Goal: Information Seeking & Learning: Learn about a topic

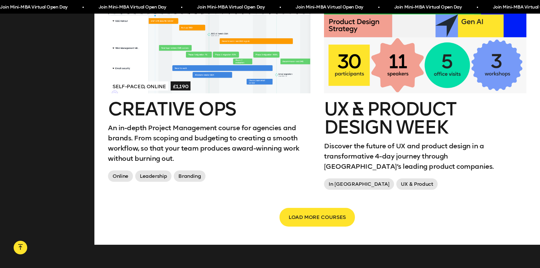
scroll to position [1049, 0]
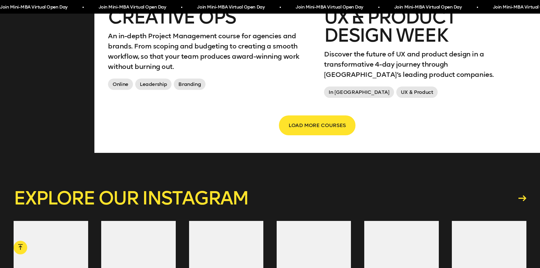
click at [308, 120] on span "LOAD MORE COURSES" at bounding box center [317, 125] width 57 height 11
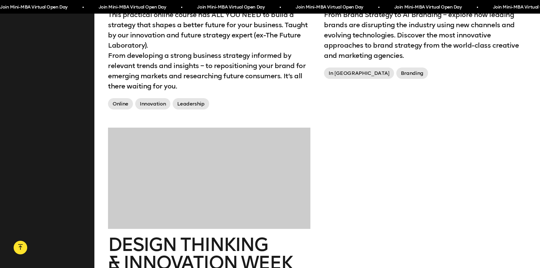
scroll to position [1333, 0]
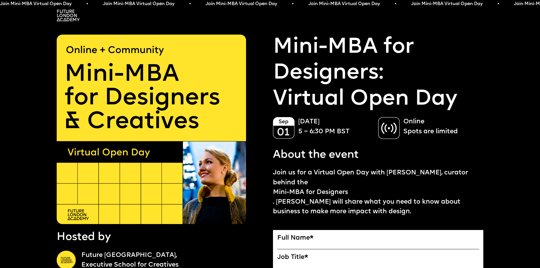
click at [304, 55] on link "Mini-MBA for Designers:" at bounding box center [378, 61] width 211 height 52
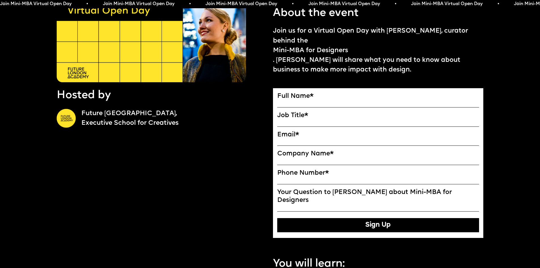
scroll to position [312, 0]
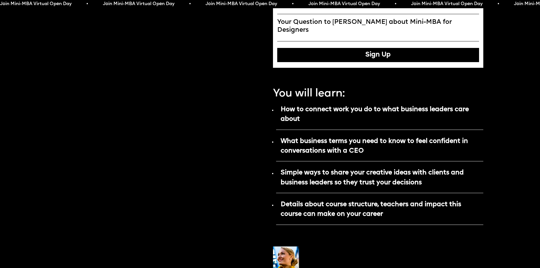
click at [316, 103] on p "How to connect work you do to what business leaders care about" at bounding box center [380, 116] width 208 height 26
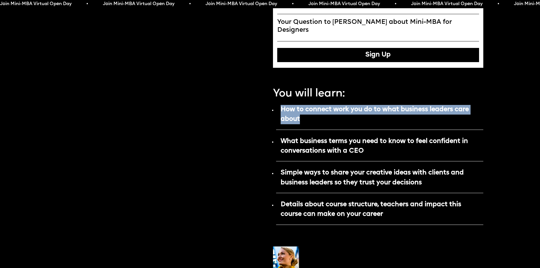
click at [316, 103] on p "How to connect work you do to what business leaders care about" at bounding box center [380, 116] width 208 height 26
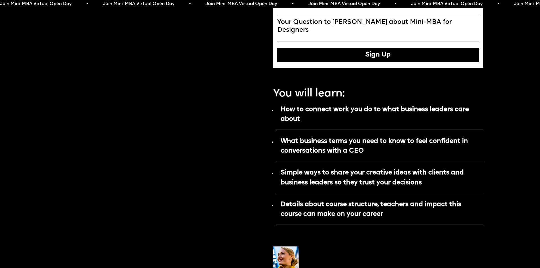
click at [342, 138] on strong "What business terms you need to know to feel confident in conversations with a …" at bounding box center [374, 146] width 187 height 16
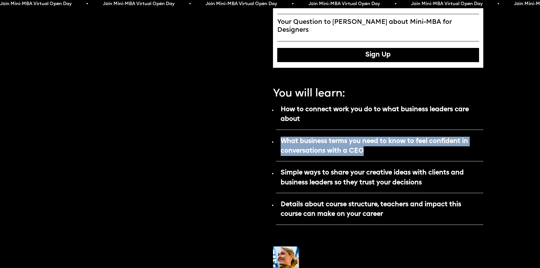
click at [342, 138] on strong "What business terms you need to know to feel confident in conversations with a …" at bounding box center [374, 146] width 187 height 16
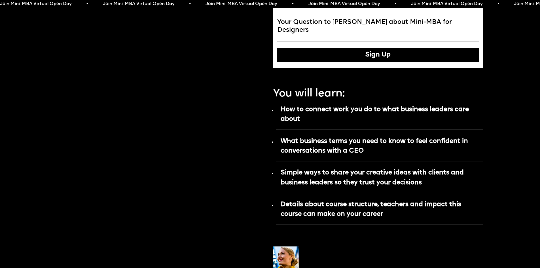
click at [331, 170] on strong "Simple ways to share your creative ideas with clients and business leaders so t…" at bounding box center [372, 178] width 183 height 16
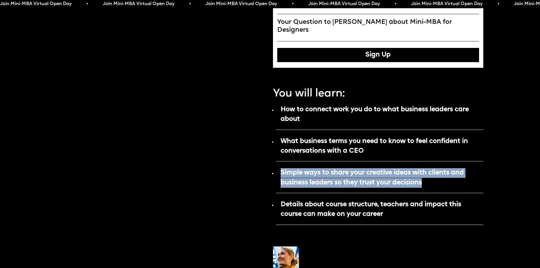
click at [331, 170] on strong "Simple ways to share your creative ideas with clients and business leaders so t…" at bounding box center [372, 178] width 183 height 16
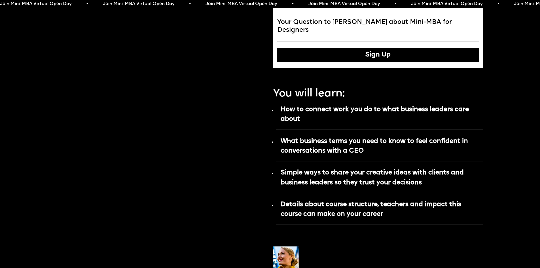
click at [325, 138] on strong "What business terms you need to know to feel confident in conversations with a …" at bounding box center [374, 146] width 187 height 16
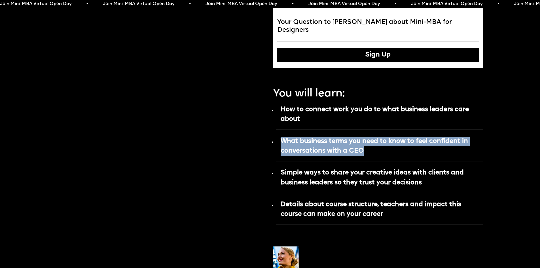
click at [325, 138] on strong "What business terms you need to know to feel confident in conversations with a …" at bounding box center [374, 146] width 187 height 16
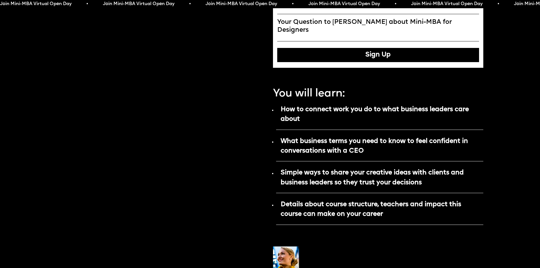
click at [354, 170] on strong "Simple ways to share your creative ideas with clients and business leaders so t…" at bounding box center [372, 178] width 183 height 16
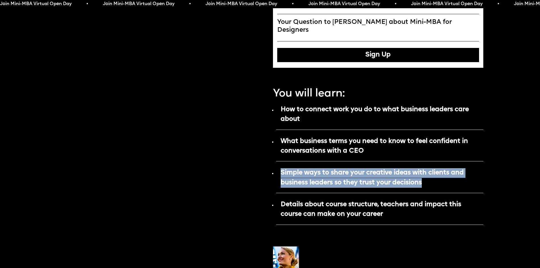
click at [354, 170] on strong "Simple ways to share your creative ideas with clients and business leaders so t…" at bounding box center [372, 178] width 183 height 16
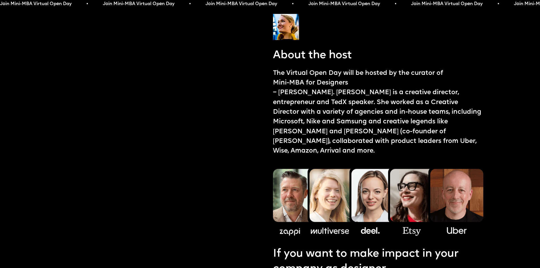
scroll to position [624, 0]
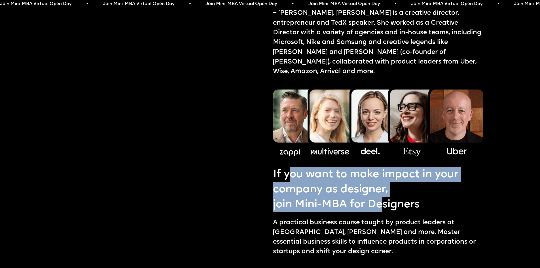
drag, startPoint x: 337, startPoint y: 157, endPoint x: 385, endPoint y: 182, distance: 54.4
click at [385, 182] on p "If you want to make impact in your company as designer, join Mini-MBA for Desig…" at bounding box center [378, 189] width 211 height 45
click at [385, 197] on link "join Mini-MBA for Designers" at bounding box center [378, 204] width 211 height 15
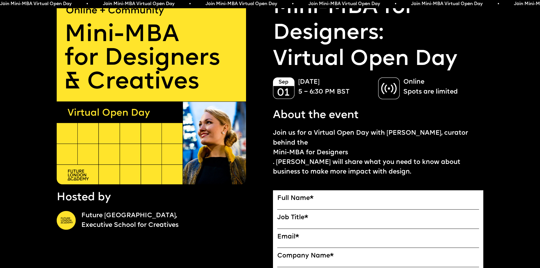
scroll to position [0, 0]
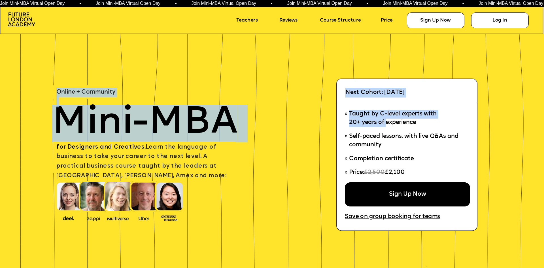
drag, startPoint x: 350, startPoint y: 113, endPoint x: 388, endPoint y: 119, distance: 38.3
click at [388, 120] on span "Taught by C-level experts with 20+ years of experience" at bounding box center [393, 118] width 88 height 14
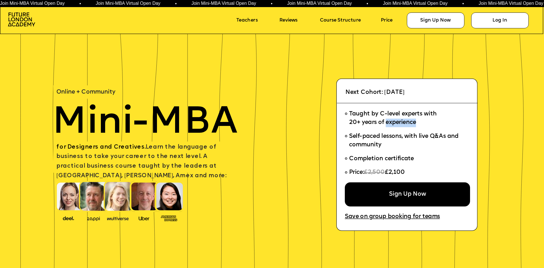
click at [388, 120] on span "Taught by C-level experts with 20+ years of experience" at bounding box center [393, 118] width 88 height 14
click at [388, 112] on span "Taught by C-level experts with 20+ years of experience" at bounding box center [393, 118] width 88 height 14
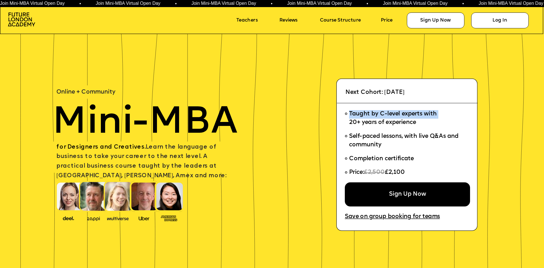
click at [388, 112] on span "Taught by C-level experts with 20+ years of experience" at bounding box center [393, 118] width 88 height 14
click at [393, 121] on span "Taught by C-level experts with 20+ years of experience" at bounding box center [393, 118] width 88 height 14
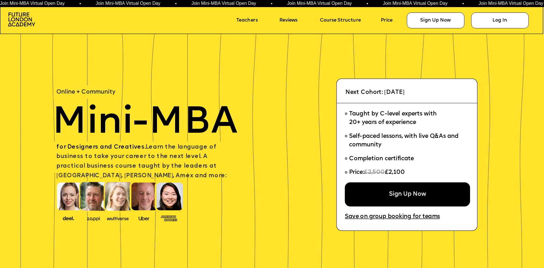
click at [393, 141] on span "Self-paced lessons, with live Q&As and community" at bounding box center [407, 140] width 116 height 17
click at [392, 134] on span "Self-paced lessons, with live Q&As and community" at bounding box center [404, 141] width 111 height 14
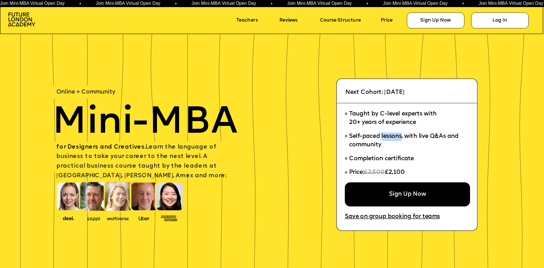
click at [392, 134] on span "Self-paced lessons, with live Q&As and community" at bounding box center [404, 141] width 111 height 14
click at [389, 121] on span "Taught by C-level experts with 20+ years of experience" at bounding box center [393, 118] width 88 height 14
click at [396, 156] on span "Completion certificate" at bounding box center [381, 159] width 65 height 6
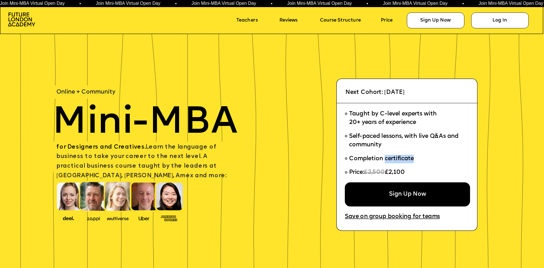
click at [396, 156] on span "Completion certificate" at bounding box center [381, 159] width 65 height 6
click at [386, 128] on li "Taught by C-level experts with 20+ years of experience" at bounding box center [405, 118] width 120 height 22
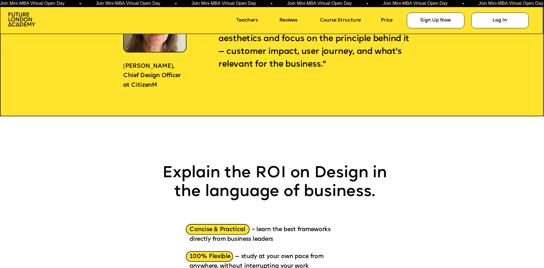
scroll to position [766, 0]
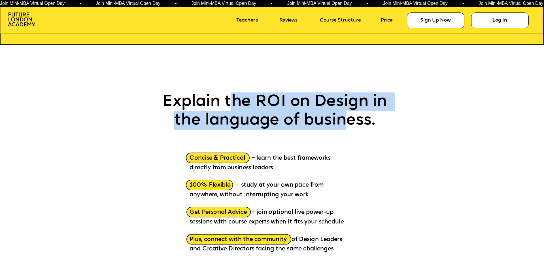
drag, startPoint x: 295, startPoint y: 105, endPoint x: 343, endPoint y: 117, distance: 49.0
click at [343, 117] on p "Explain the ROI on Design in the language of business." at bounding box center [274, 110] width 235 height 37
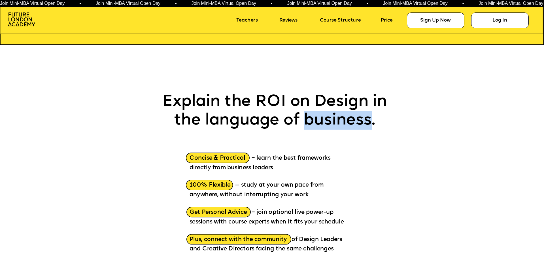
click at [343, 117] on p "Explain the ROI on Design in the language of business." at bounding box center [274, 110] width 235 height 37
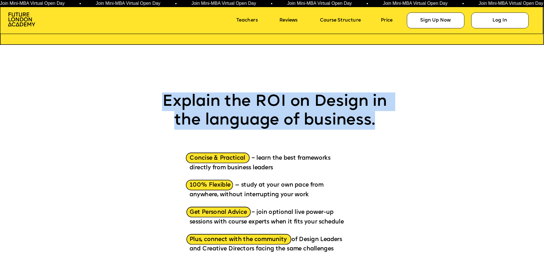
click at [343, 117] on p "Explain the ROI on Design in the language of business." at bounding box center [274, 110] width 235 height 37
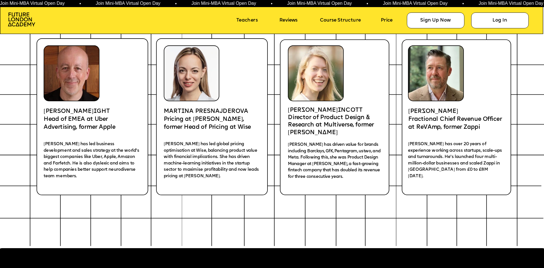
scroll to position [1162, 0]
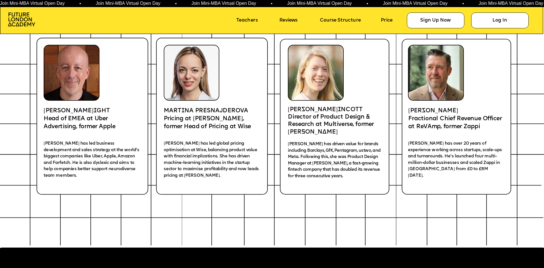
click at [337, 128] on p "Director of Product Design & Research at Multiverse, former Cleo" at bounding box center [334, 125] width 93 height 22
click at [336, 128] on p "Director of Product Design & Research at Multiverse, former Cleo" at bounding box center [334, 125] width 93 height 22
drag, startPoint x: 336, startPoint y: 128, endPoint x: 335, endPoint y: 136, distance: 8.9
click at [336, 128] on p "Director of Product Design & Research at Multiverse, former Cleo" at bounding box center [334, 125] width 93 height 22
click at [335, 141] on p "Kate has driven value for brands including Barclays, GfK, Pentagram, ustwo, and…" at bounding box center [334, 161] width 93 height 40
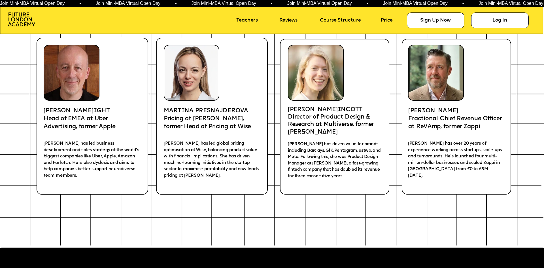
click at [328, 126] on p "Director of Product Design & Research at Multiverse, former Cleo" at bounding box center [334, 125] width 93 height 22
click at [334, 137] on icon at bounding box center [334, 117] width 109 height 156
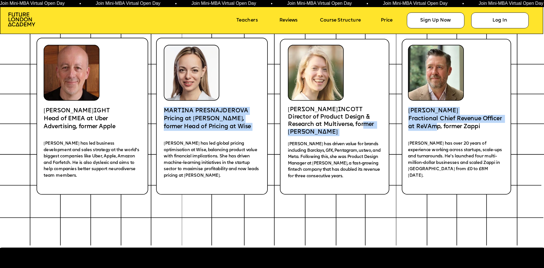
drag, startPoint x: 435, startPoint y: 128, endPoint x: 363, endPoint y: 129, distance: 71.2
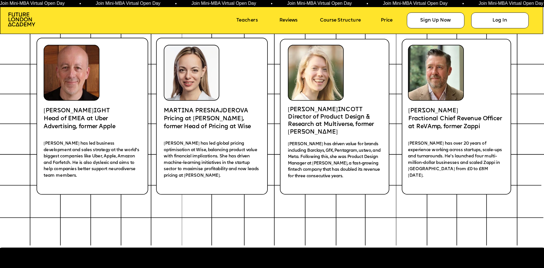
click at [369, 141] on p "Kate has driven value for brands including Barclays, GfK, Pentagram, ustwo, and…" at bounding box center [334, 161] width 93 height 40
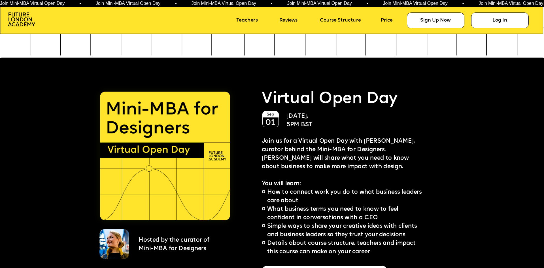
scroll to position [1361, 0]
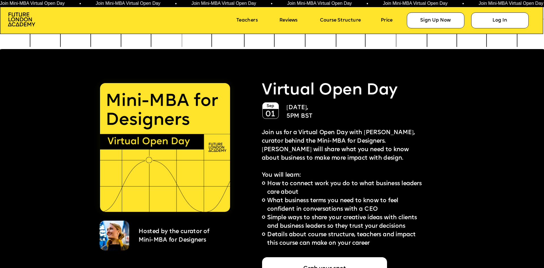
click at [329, 98] on span "Virtual Open Day" at bounding box center [330, 90] width 136 height 15
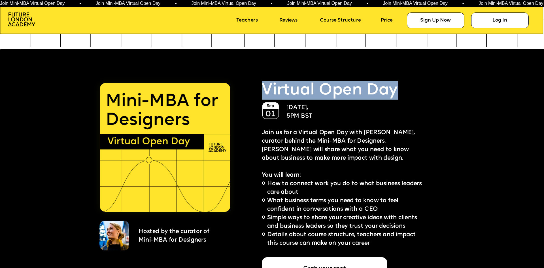
click at [329, 98] on span "Virtual Open Day" at bounding box center [330, 90] width 136 height 15
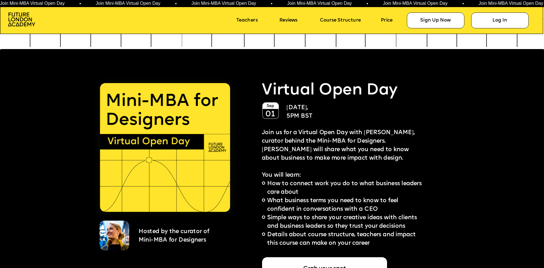
click at [341, 131] on span "Join us for a Virtual Open Day with Ekaterina Solomeina, curator behind the Min…" at bounding box center [339, 145] width 155 height 31
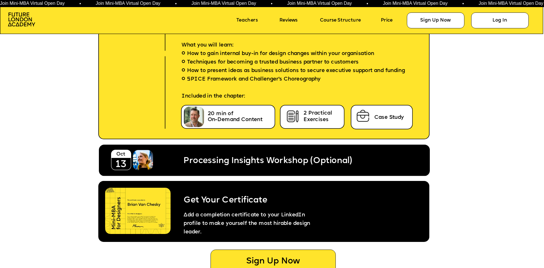
scroll to position [3034, 0]
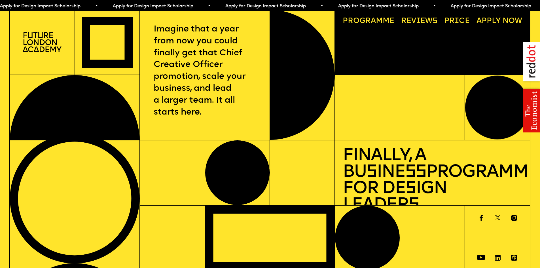
click at [469, 24] on link "Price" at bounding box center [457, 21] width 33 height 15
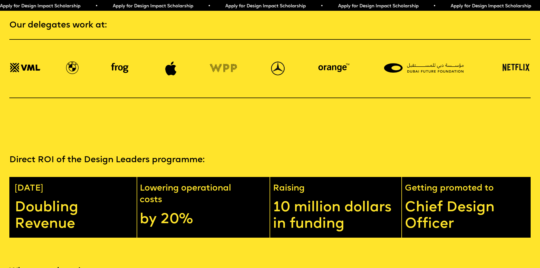
scroll to position [1303, 0]
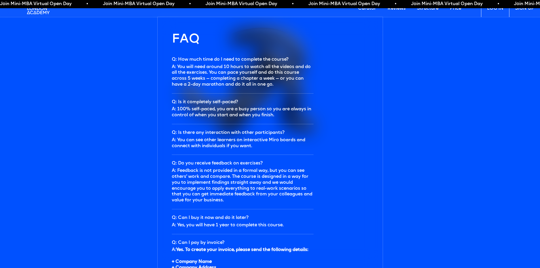
scroll to position [1673, 0]
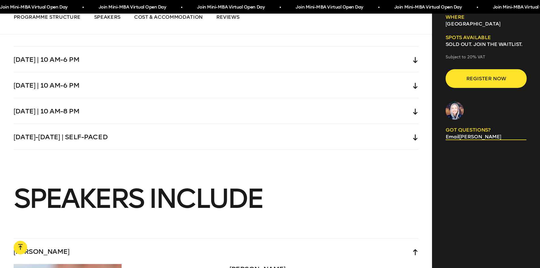
scroll to position [1730, 0]
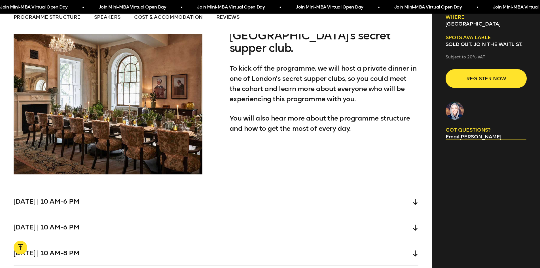
click at [58, 193] on div "Wednesday | 10 am-6 pm" at bounding box center [216, 201] width 405 height 26
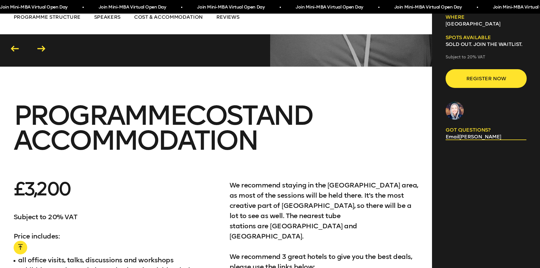
scroll to position [3346, 0]
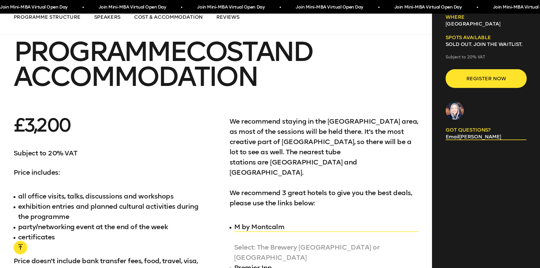
click at [60, 201] on li "exhibition entries and planned cultural activities during the programme" at bounding box center [108, 211] width 189 height 20
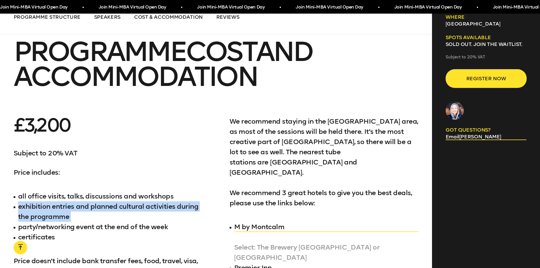
click at [60, 201] on li "exhibition entries and planned cultural activities during the programme" at bounding box center [108, 211] width 189 height 20
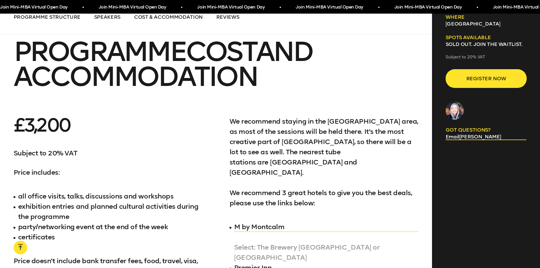
click at [64, 191] on li "all office visits, talks, discussions and workshops" at bounding box center [108, 196] width 189 height 10
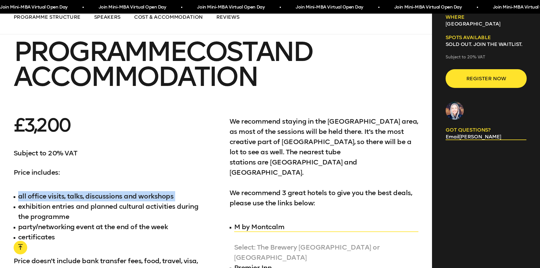
click at [64, 191] on li "all office visits, talks, discussions and workshops" at bounding box center [108, 196] width 189 height 10
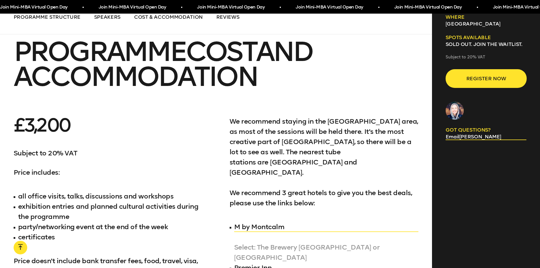
click at [59, 201] on li "exhibition entries and planned cultural activities during the programme" at bounding box center [108, 211] width 189 height 20
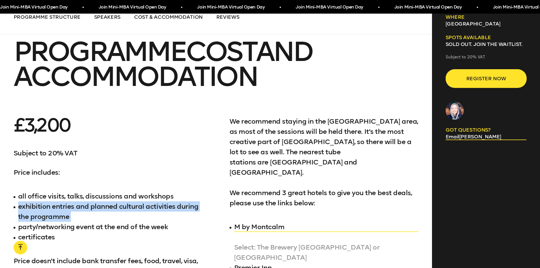
click at [59, 201] on li "exhibition entries and planned cultural activities during the programme" at bounding box center [108, 211] width 189 height 20
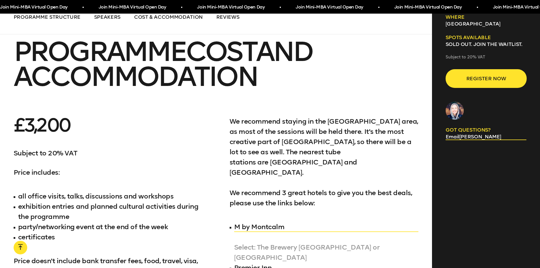
click at [68, 222] on li "party/networking event at the end of the week" at bounding box center [108, 227] width 189 height 10
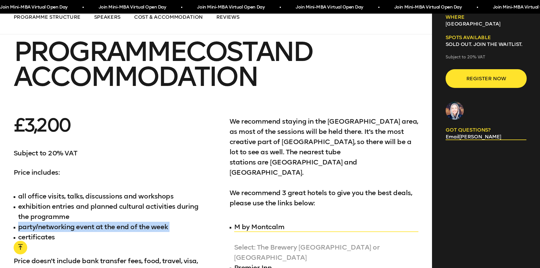
click at [68, 222] on li "party/networking event at the end of the week" at bounding box center [108, 227] width 189 height 10
click at [69, 222] on li "party/networking event at the end of the week" at bounding box center [108, 227] width 189 height 10
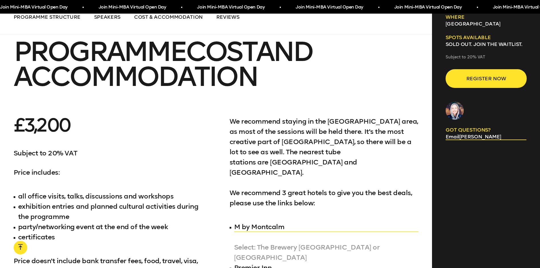
click at [76, 201] on li "exhibition entries and planned cultural activities during the programme" at bounding box center [108, 211] width 189 height 20
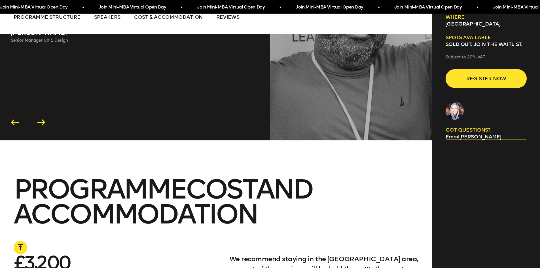
scroll to position [3204, 0]
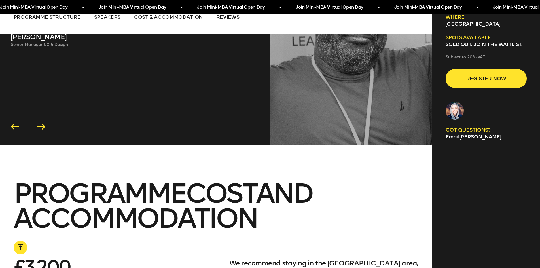
click at [36, 258] on p "£3,200" at bounding box center [108, 267] width 189 height 18
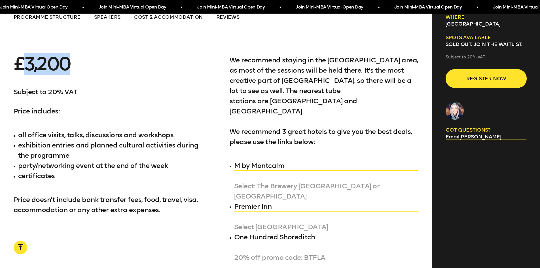
scroll to position [3438, 0]
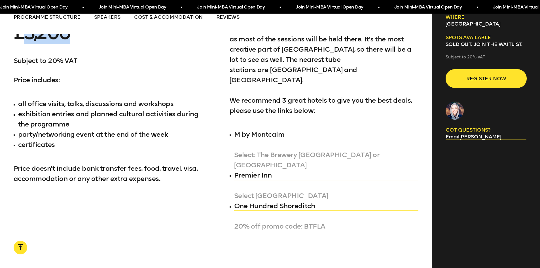
copy p "3,200"
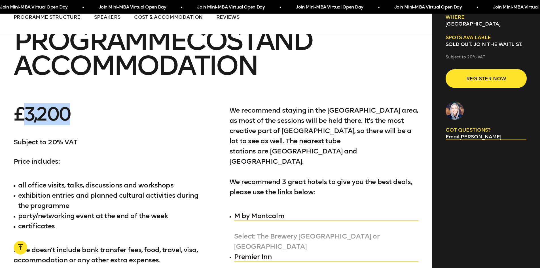
scroll to position [3353, 0]
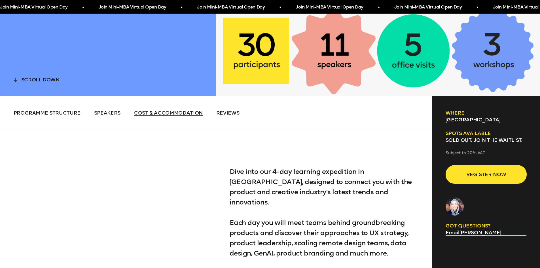
click at [174, 114] on span "Cost & Accommodation" at bounding box center [168, 113] width 69 height 6
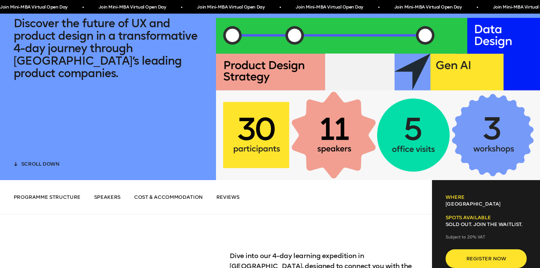
scroll to position [143, 0]
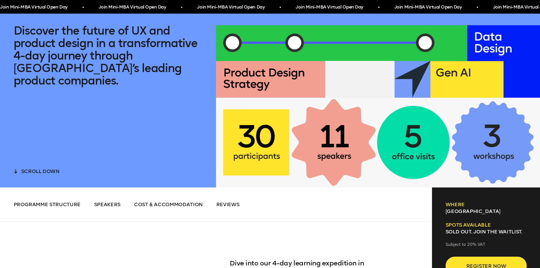
click at [220, 204] on span "Reviews" at bounding box center [227, 204] width 23 height 6
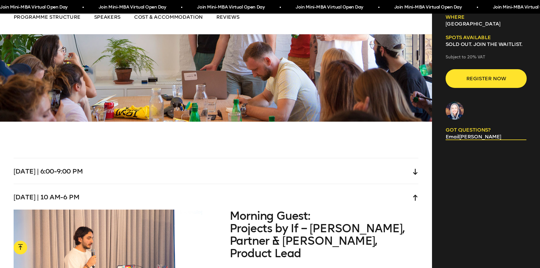
scroll to position [1634, 0]
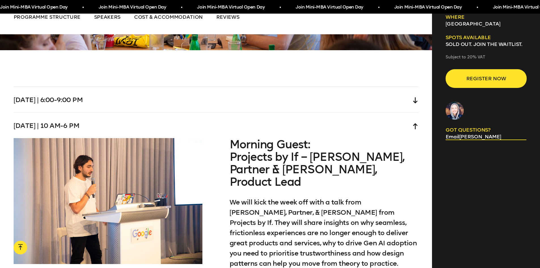
click at [90, 87] on div "Tuesday | 6:00-9:00 pm" at bounding box center [216, 100] width 405 height 26
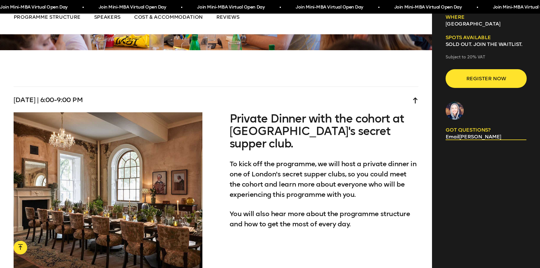
click at [271, 117] on h4 "Private Dinner with the cohort at London's secret supper club." at bounding box center [324, 130] width 189 height 37
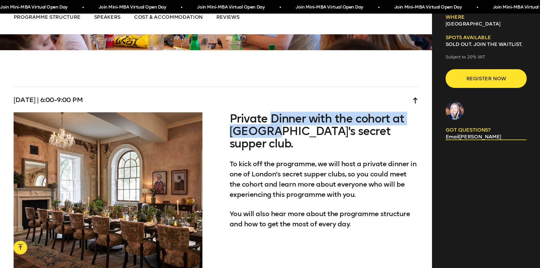
click at [272, 117] on h4 "Private Dinner with the cohort at London's secret supper club." at bounding box center [324, 130] width 189 height 37
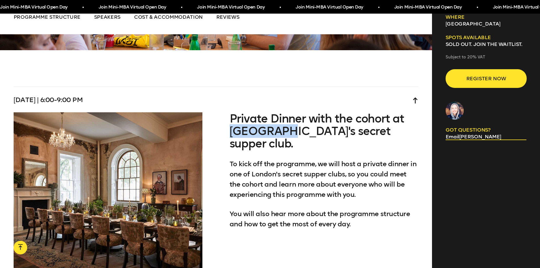
click at [272, 117] on h4 "Private Dinner with the cohort at London's secret supper club." at bounding box center [324, 130] width 189 height 37
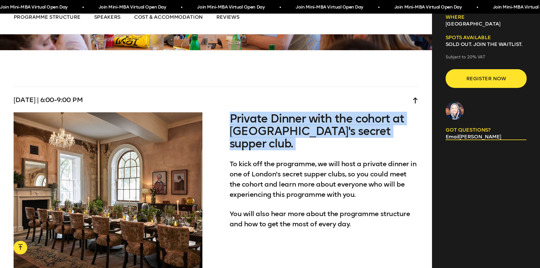
click at [272, 117] on h4 "Private Dinner with the cohort at London's secret supper club." at bounding box center [324, 130] width 189 height 37
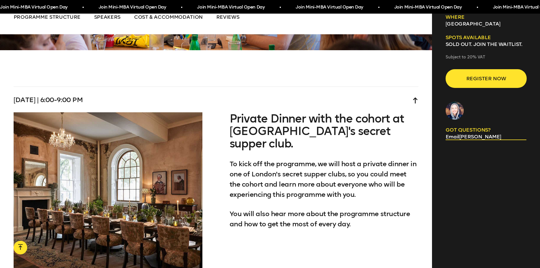
click at [281, 159] on p "To kick off the programme, we will host a private dinner in one of London's sec…" at bounding box center [324, 179] width 189 height 41
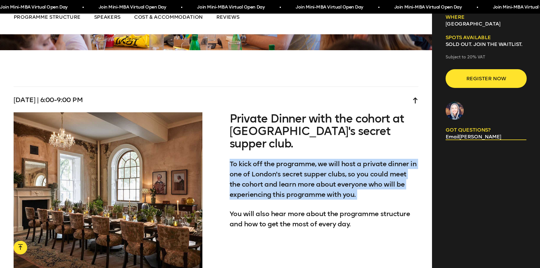
click at [281, 159] on p "To kick off the programme, we will host a private dinner in one of London's sec…" at bounding box center [324, 179] width 189 height 41
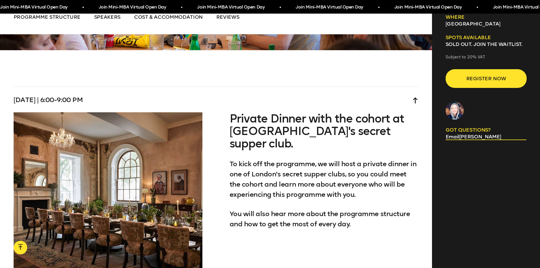
click at [267, 115] on h4 "Private Dinner with the cohort at London's secret supper club." at bounding box center [324, 130] width 189 height 37
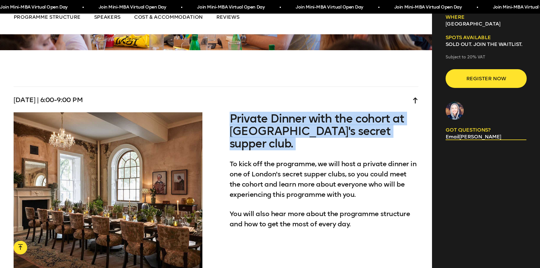
click at [267, 115] on h4 "Private Dinner with the cohort at London's secret supper club." at bounding box center [324, 130] width 189 height 37
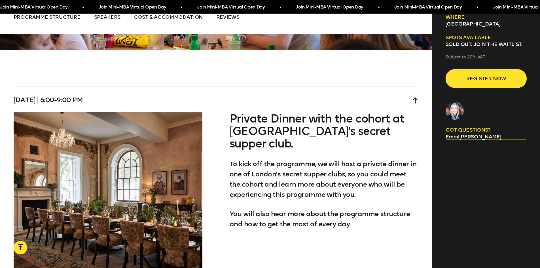
click at [286, 159] on p "To kick off the programme, we will host a private dinner in one of London's sec…" at bounding box center [324, 179] width 189 height 41
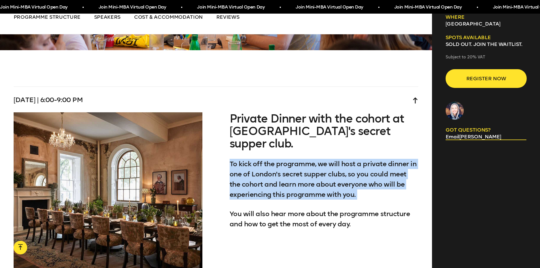
click at [286, 159] on p "To kick off the programme, we will host a private dinner in one of London's sec…" at bounding box center [324, 179] width 189 height 41
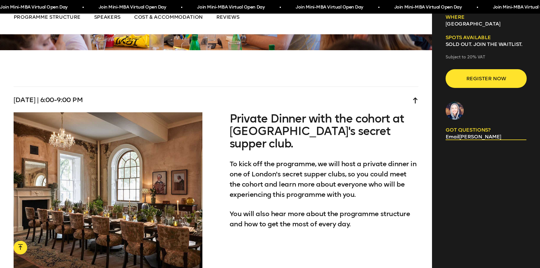
click at [262, 209] on p "You will also hear more about the programme structure and how to get the most o…" at bounding box center [324, 219] width 189 height 20
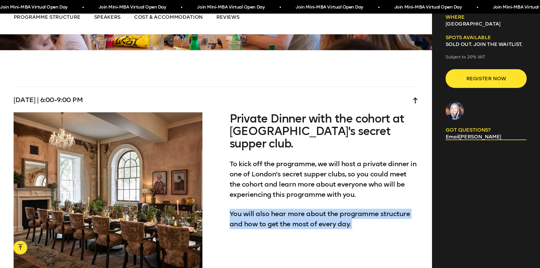
click at [262, 209] on p "You will also hear more about the programme structure and how to get the most o…" at bounding box center [324, 219] width 189 height 20
click at [276, 224] on div "Private Dinner with the cohort at London's secret supper club. To kick off the …" at bounding box center [324, 197] width 189 height 171
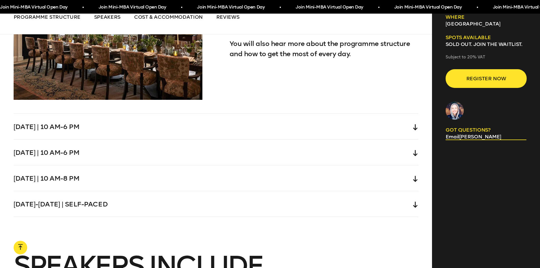
click at [56, 119] on div "Wednesday | 10 am-6 pm" at bounding box center [216, 127] width 405 height 26
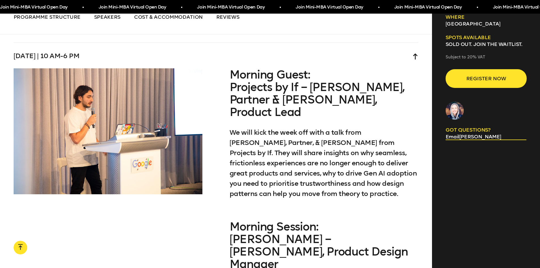
scroll to position [1703, 0]
click at [239, 71] on h4 "Morning Guest: Projects by If – Valeria Adani, Partner & Dev Morgan, Product Le…" at bounding box center [324, 94] width 189 height 50
click at [240, 70] on h4 "Morning Guest: Projects by If – Valeria Adani, Partner & Dev Morgan, Product Le…" at bounding box center [324, 94] width 189 height 50
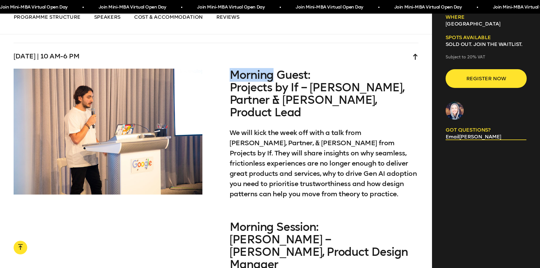
click at [242, 71] on h4 "Morning Guest: Projects by If – Valeria Adani, Partner & Dev Morgan, Product Le…" at bounding box center [324, 94] width 189 height 50
click at [243, 71] on h4 "Morning Guest: Projects by If – Valeria Adani, Partner & Dev Morgan, Product Le…" at bounding box center [324, 94] width 189 height 50
click at [263, 94] on h4 "Morning Guest: Projects by If – Valeria Adani, Partner & Dev Morgan, Product Le…" at bounding box center [324, 94] width 189 height 50
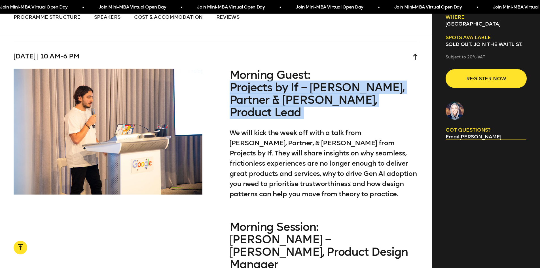
click at [263, 94] on h4 "Morning Guest: Projects by If – Valeria Adani, Partner & Dev Morgan, Product Le…" at bounding box center [324, 94] width 189 height 50
click at [262, 97] on h4 "Morning Guest: Projects by If – Valeria Adani, Partner & Dev Morgan, Product Le…" at bounding box center [324, 94] width 189 height 50
click at [285, 105] on h4 "Morning Guest: Projects by If – Valeria Adani, Partner & Dev Morgan, Product Le…" at bounding box center [324, 94] width 189 height 50
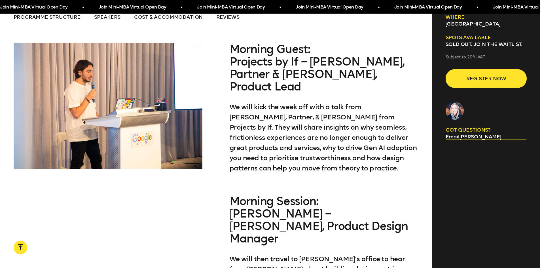
scroll to position [1817, 0]
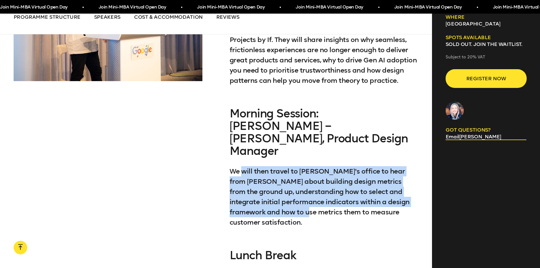
drag, startPoint x: 239, startPoint y: 153, endPoint x: 285, endPoint y: 195, distance: 62.0
click at [288, 189] on p "We will then travel to Cleo's office to hear from Kate Pincott about building d…" at bounding box center [324, 196] width 189 height 61
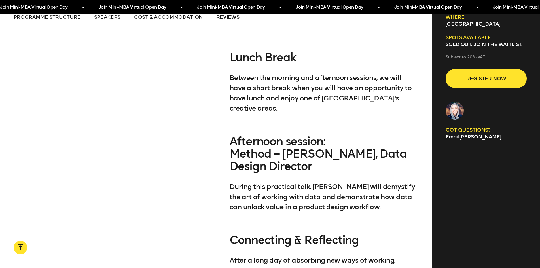
scroll to position [2015, 0]
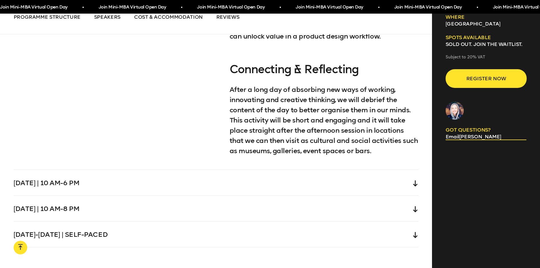
click at [215, 170] on div "Thursday | 10 am-6 pm" at bounding box center [216, 183] width 405 height 26
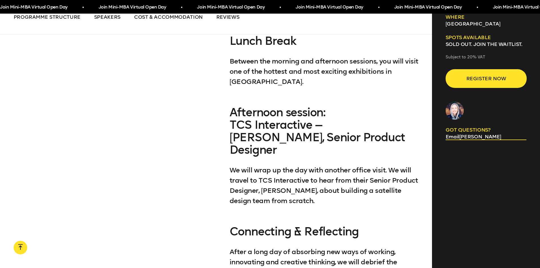
scroll to position [2013, 0]
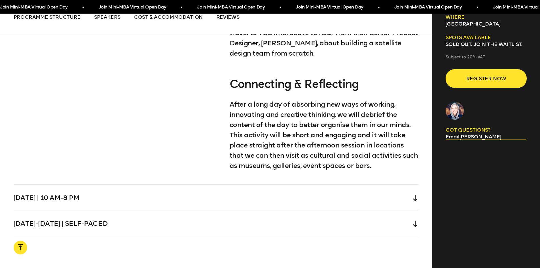
click at [212, 185] on div "Friday | 10 am-8 pm" at bounding box center [216, 198] width 405 height 26
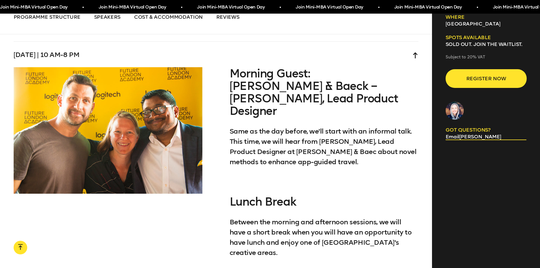
scroll to position [1755, 0]
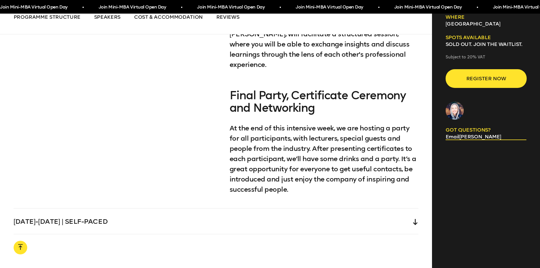
click at [216, 208] on div "Saturday-Sunday | Self-paced" at bounding box center [216, 221] width 405 height 26
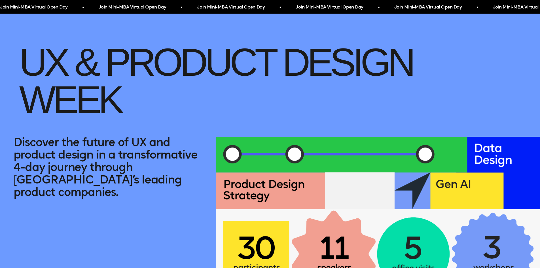
scroll to position [0, 0]
